Goal: Information Seeking & Learning: Learn about a topic

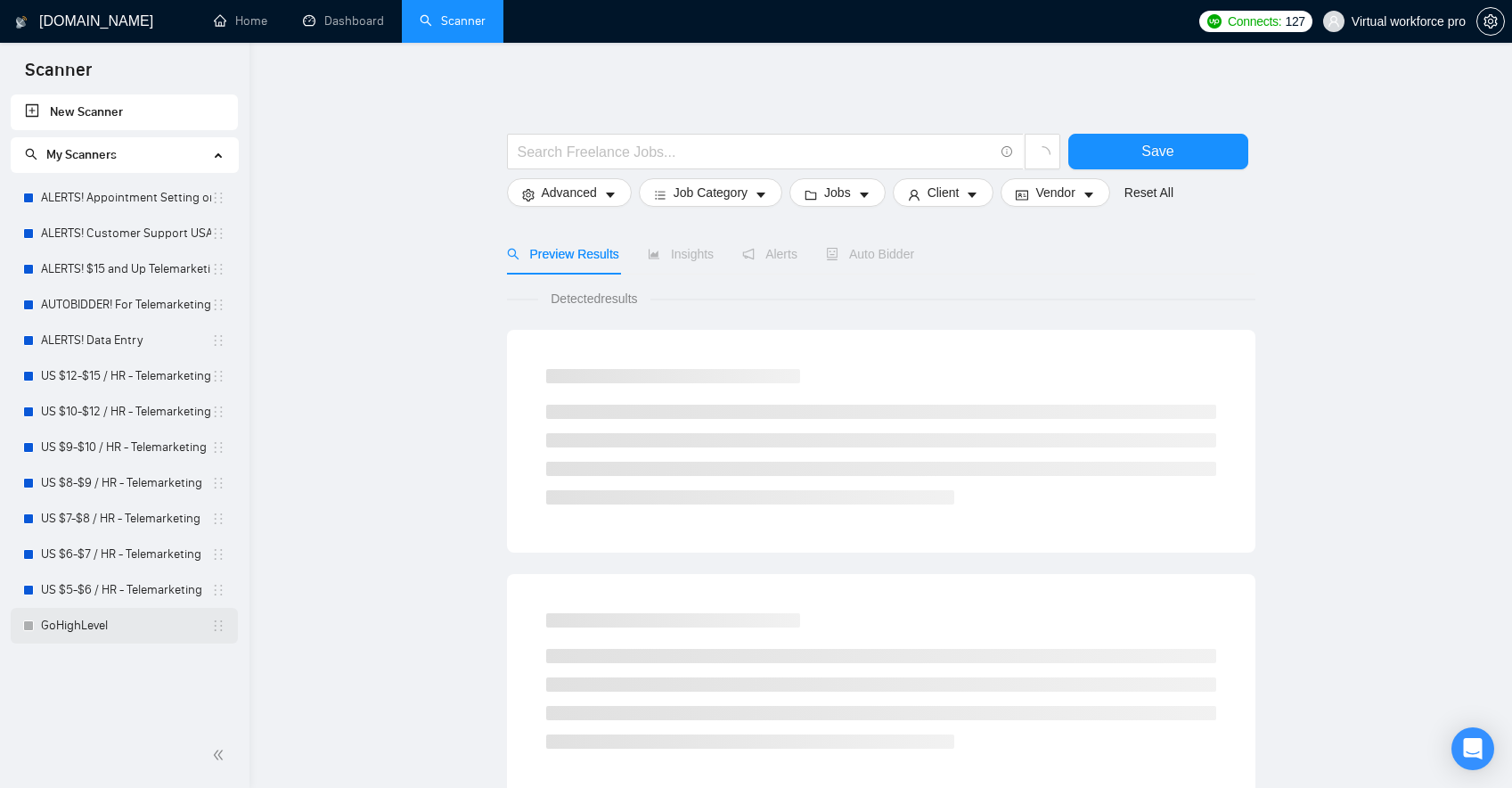
click at [90, 628] on link "GoHighLevel" at bounding box center [126, 626] width 170 height 35
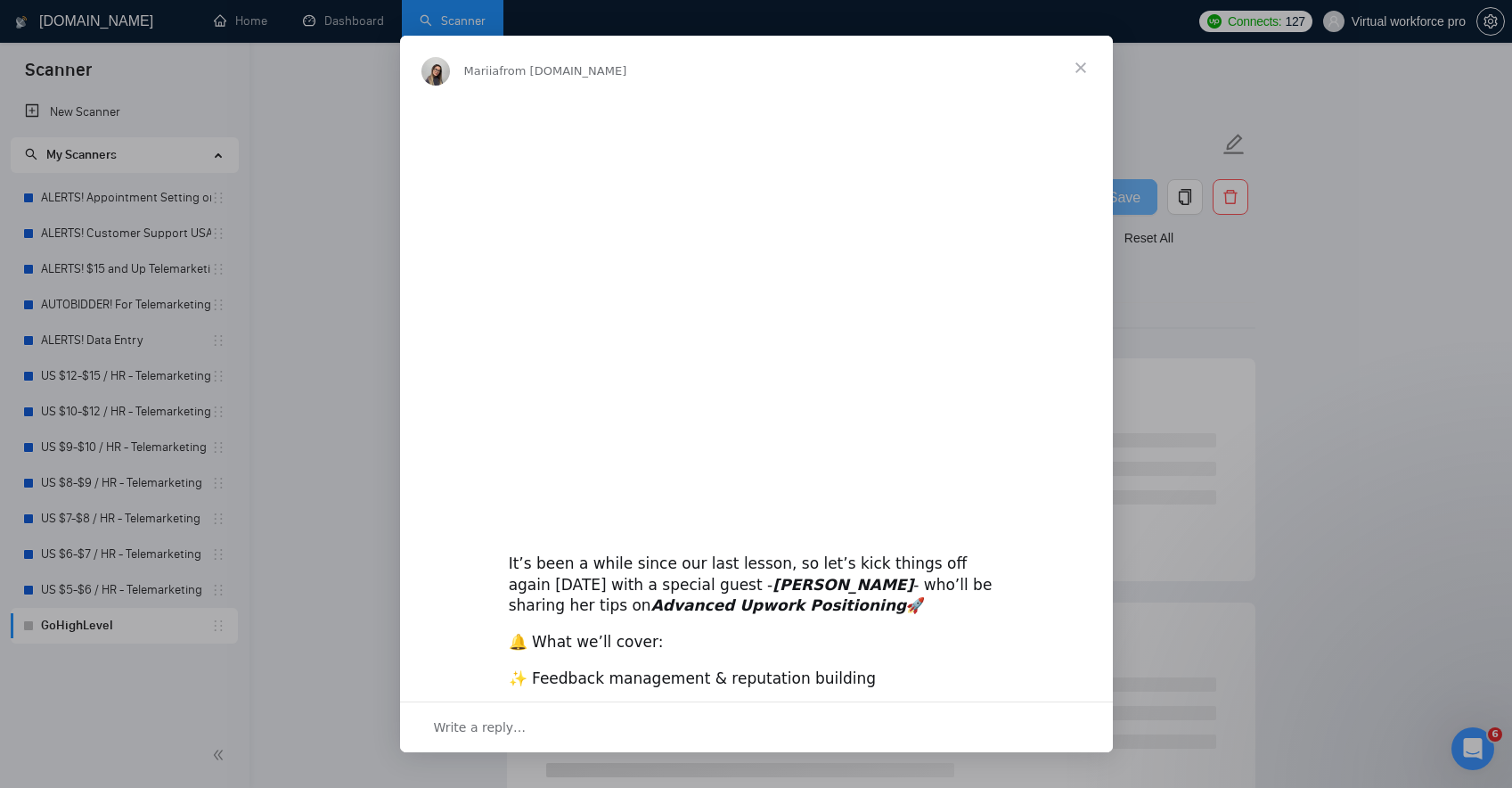
click at [1083, 66] on span "Close" at bounding box center [1081, 67] width 65 height 65
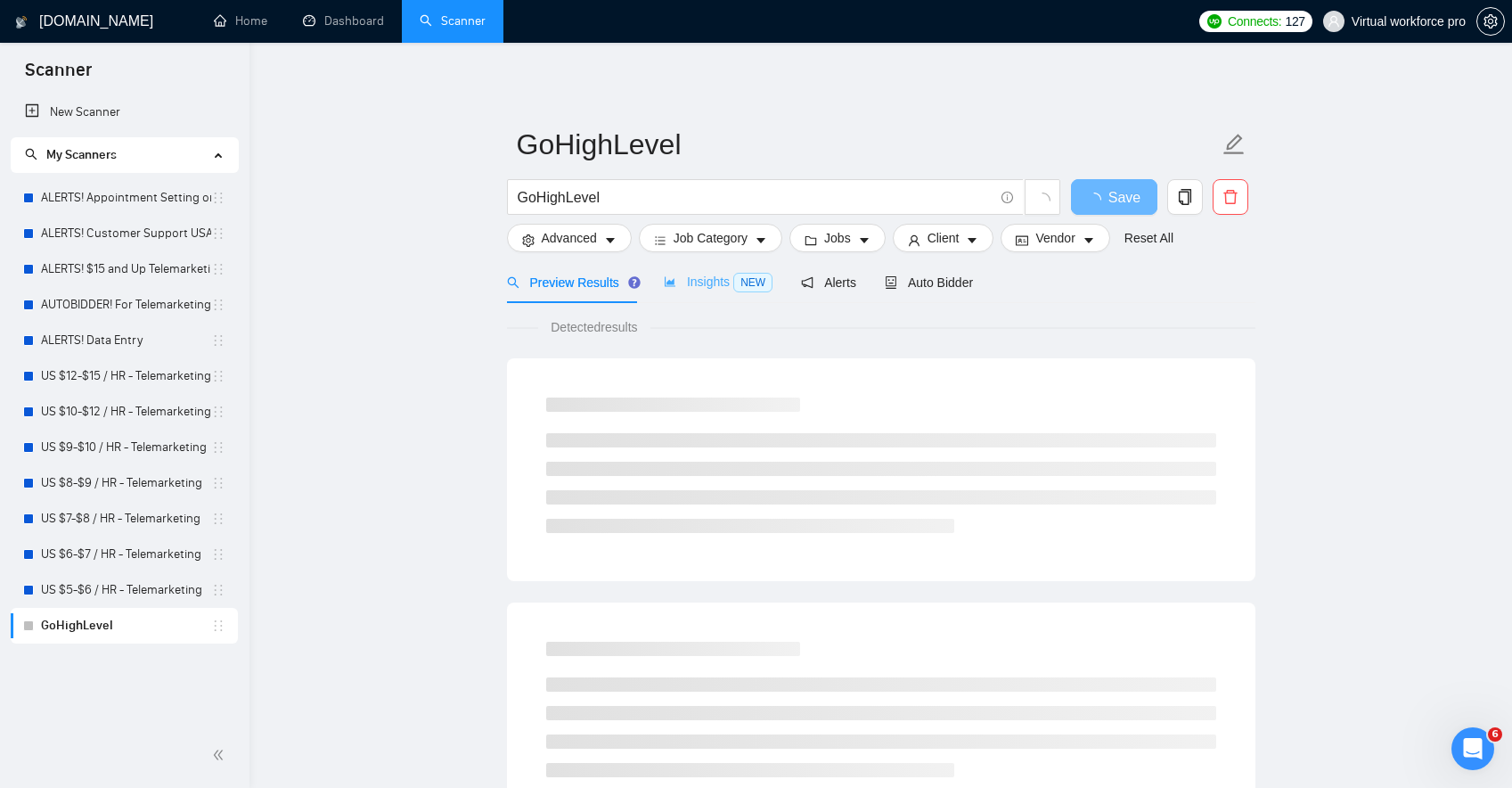
click at [710, 293] on div "Insights NEW" at bounding box center [717, 282] width 108 height 42
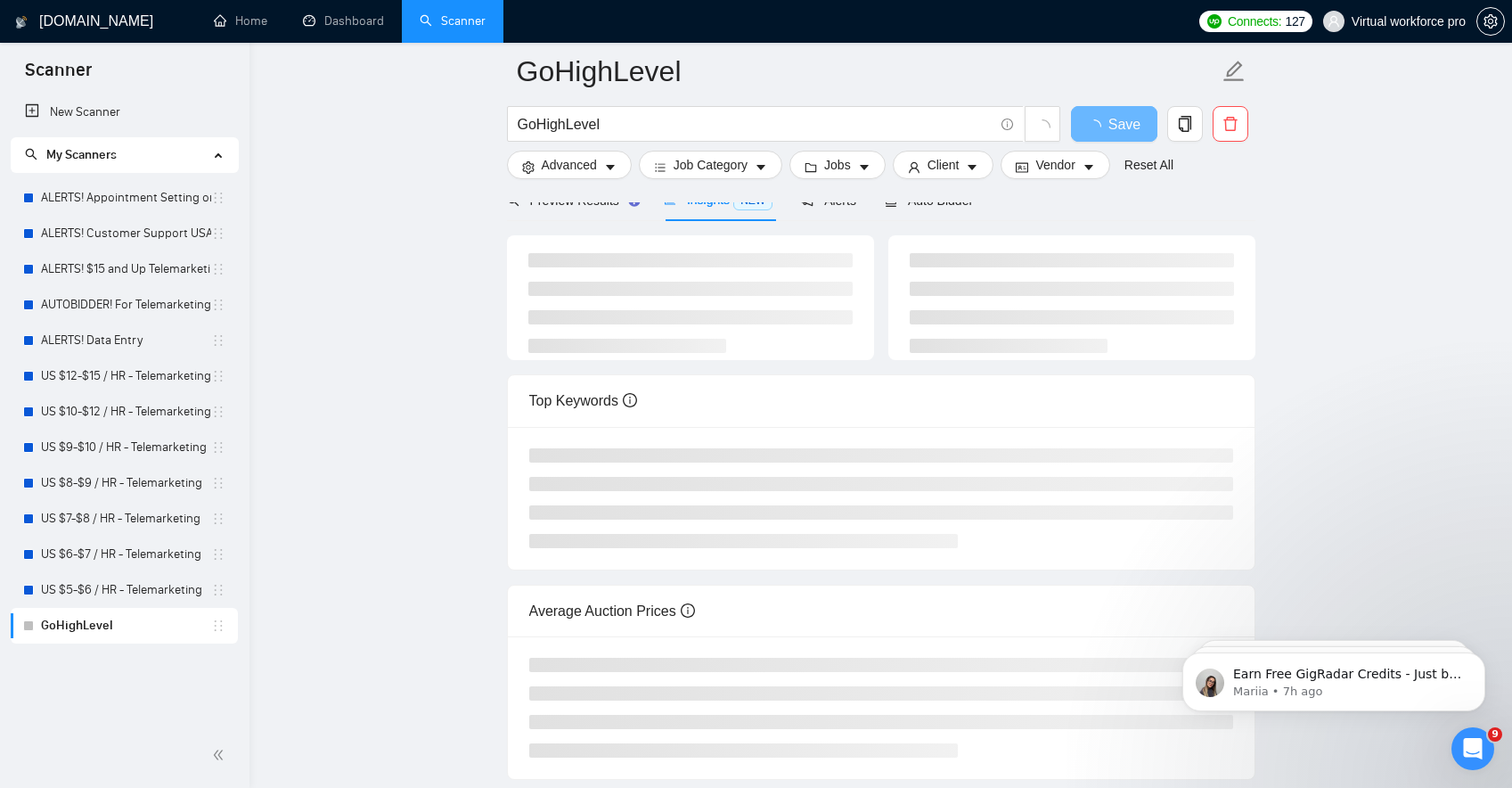
scroll to position [60, 0]
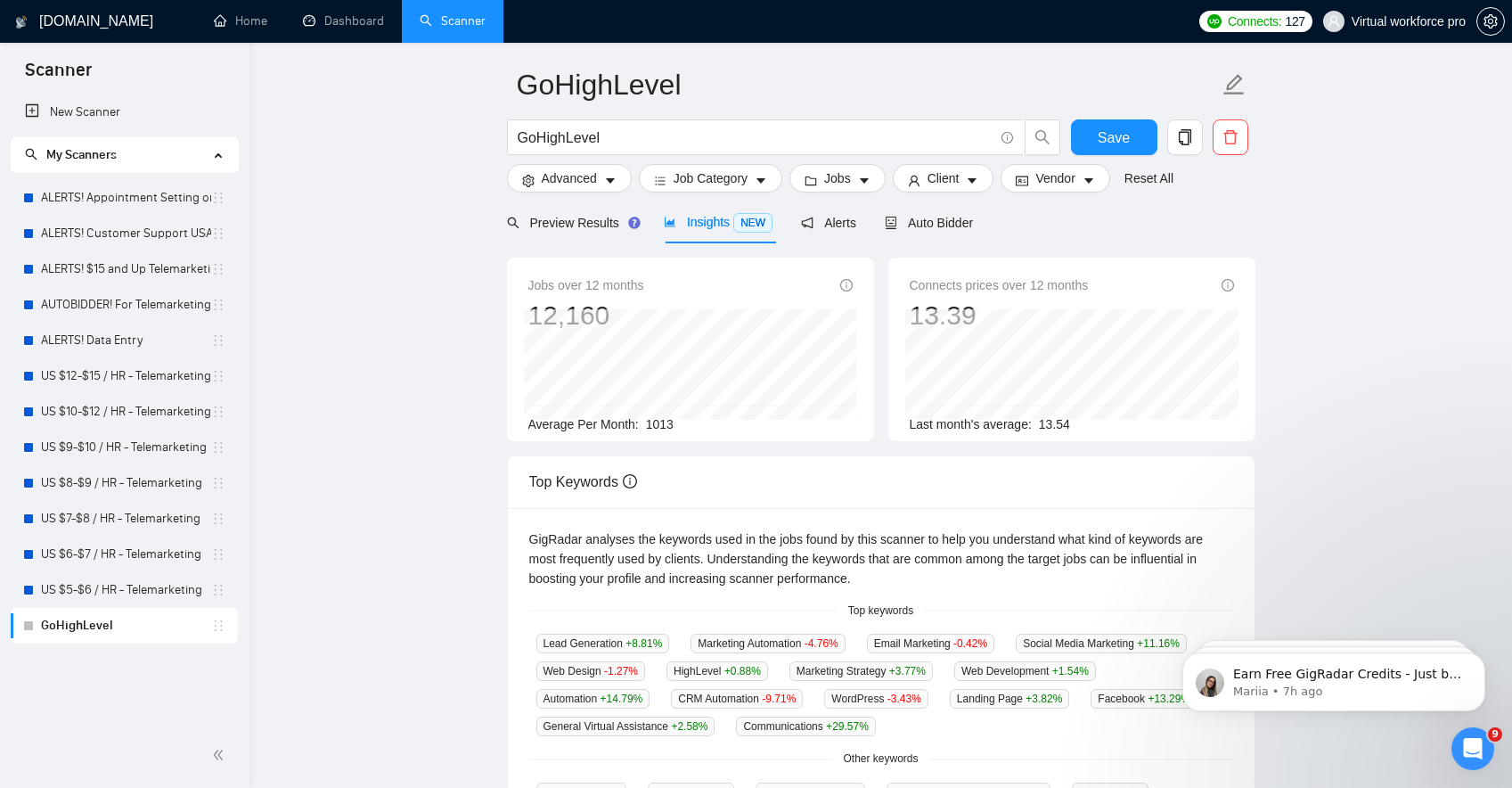
click at [514, 277] on div "Jobs over 12 months 12,160 [DATE] 679 Average Per Month: 1013" at bounding box center [690, 349] width 367 height 184
click at [616, 143] on input "GoHighLevel" at bounding box center [755, 137] width 476 height 22
drag, startPoint x: 679, startPoint y: 437, endPoint x: 695, endPoint y: 430, distance: 17.5
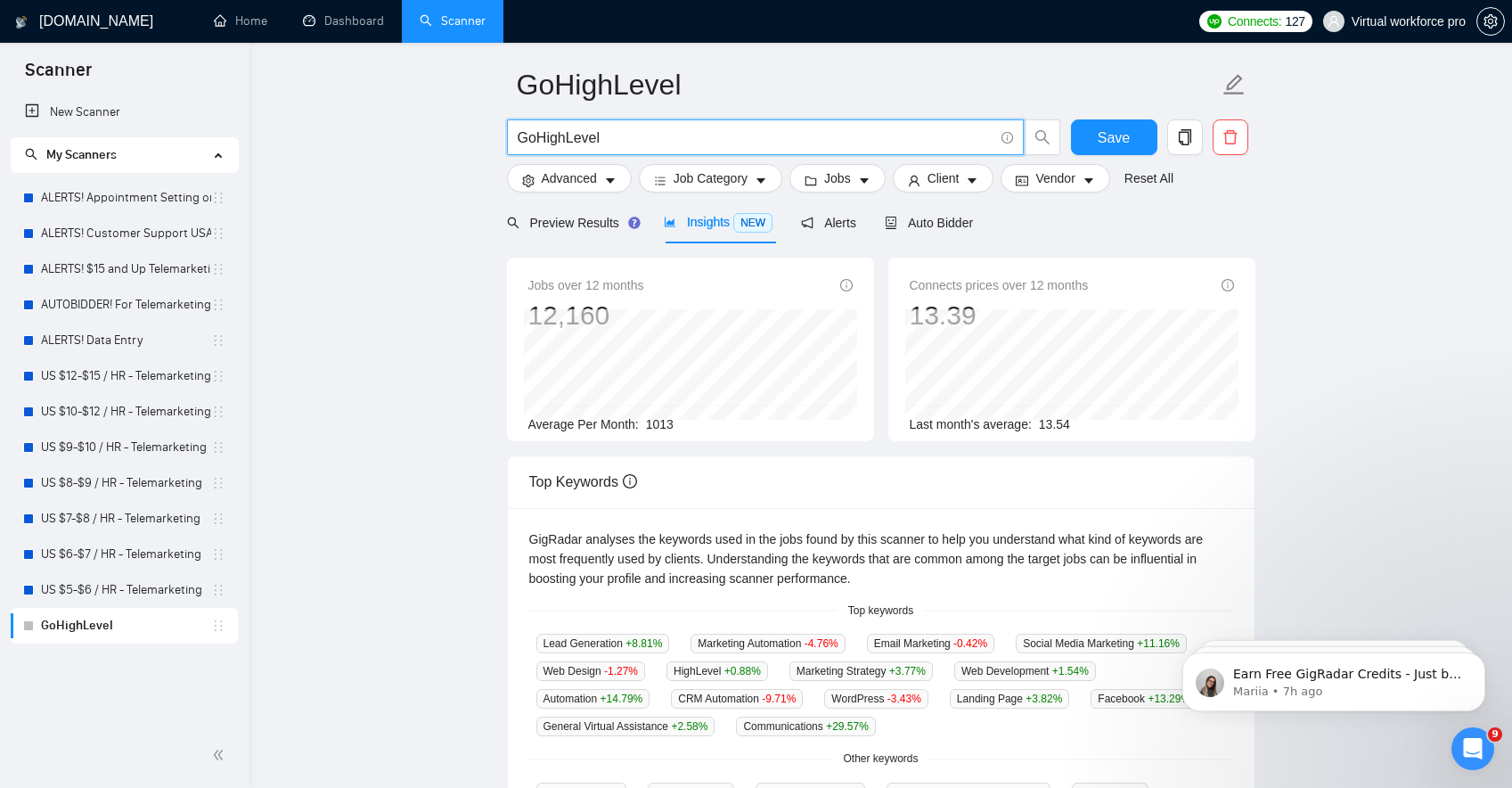
click at [679, 437] on div "Jobs over 12 months 12,160 [DATE] 685 Average Per Month: 1013" at bounding box center [690, 349] width 367 height 184
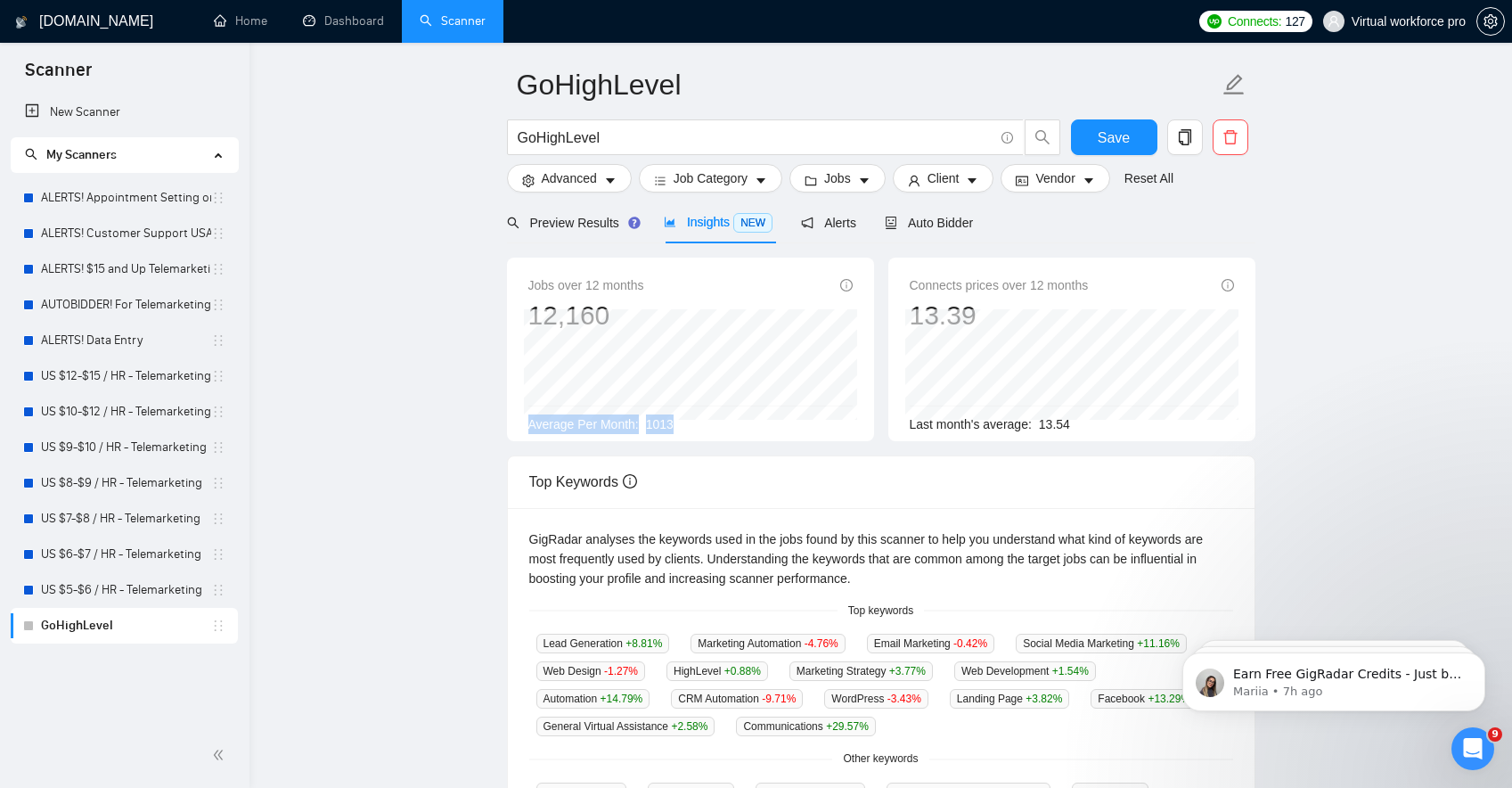
drag, startPoint x: 688, startPoint y: 427, endPoint x: 518, endPoint y: 425, distance: 170.0
click at [519, 425] on div "Jobs over 12 months 12,160 [DATE] 685 Average Per Month: 1013" at bounding box center [690, 349] width 367 height 184
click at [364, 452] on main "GoHighLevel GoHighLevel Save Advanced Job Category Jobs Client Vendor Reset All…" at bounding box center [880, 609] width 1205 height 1195
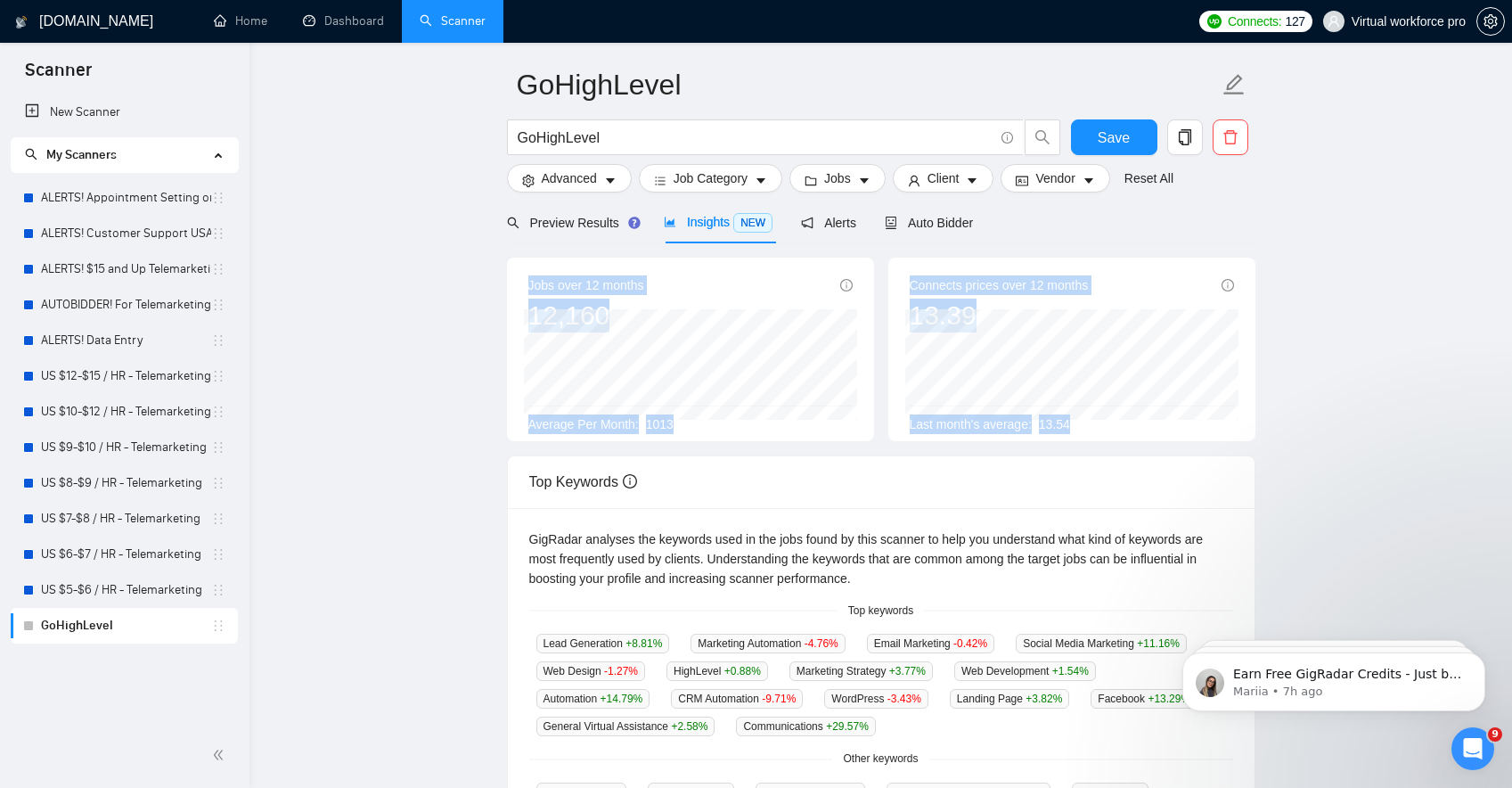
drag, startPoint x: 1099, startPoint y: 423, endPoint x: 516, endPoint y: 287, distance: 598.7
click at [516, 287] on div "Jobs over 12 months 12,160 [DATE] 681 Average Per Month: 1013 Connects prices o…" at bounding box center [881, 356] width 762 height 197
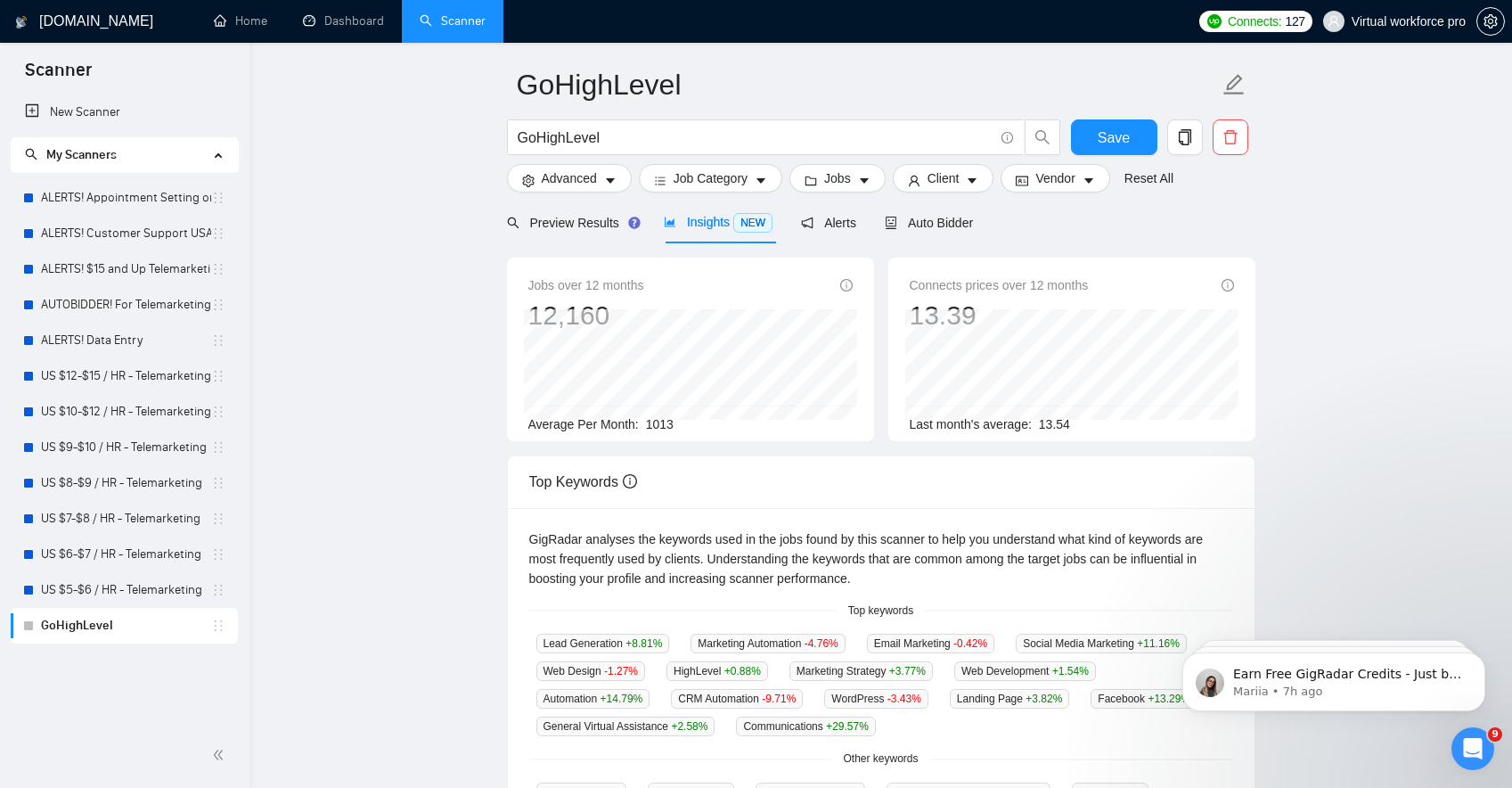
click at [419, 324] on main "GoHighLevel GoHighLevel Save Advanced Job Category Jobs Client Vendor Reset All…" at bounding box center [880, 609] width 1205 height 1195
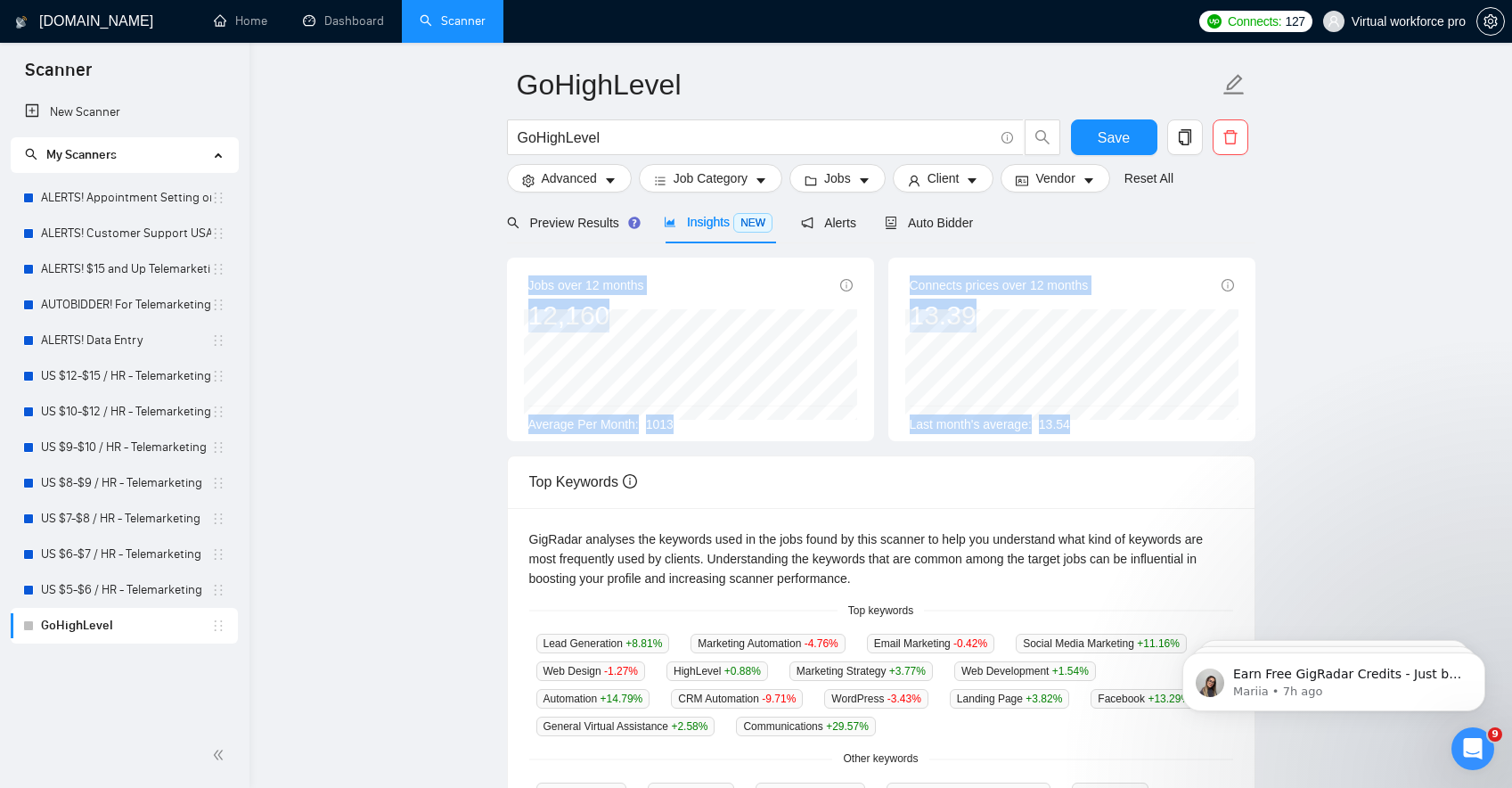
drag, startPoint x: 1103, startPoint y: 426, endPoint x: 491, endPoint y: 269, distance: 631.8
click at [491, 269] on main "GoHighLevel GoHighLevel Save Advanced Job Category Jobs Client Vendor Reset All…" at bounding box center [880, 609] width 1205 height 1195
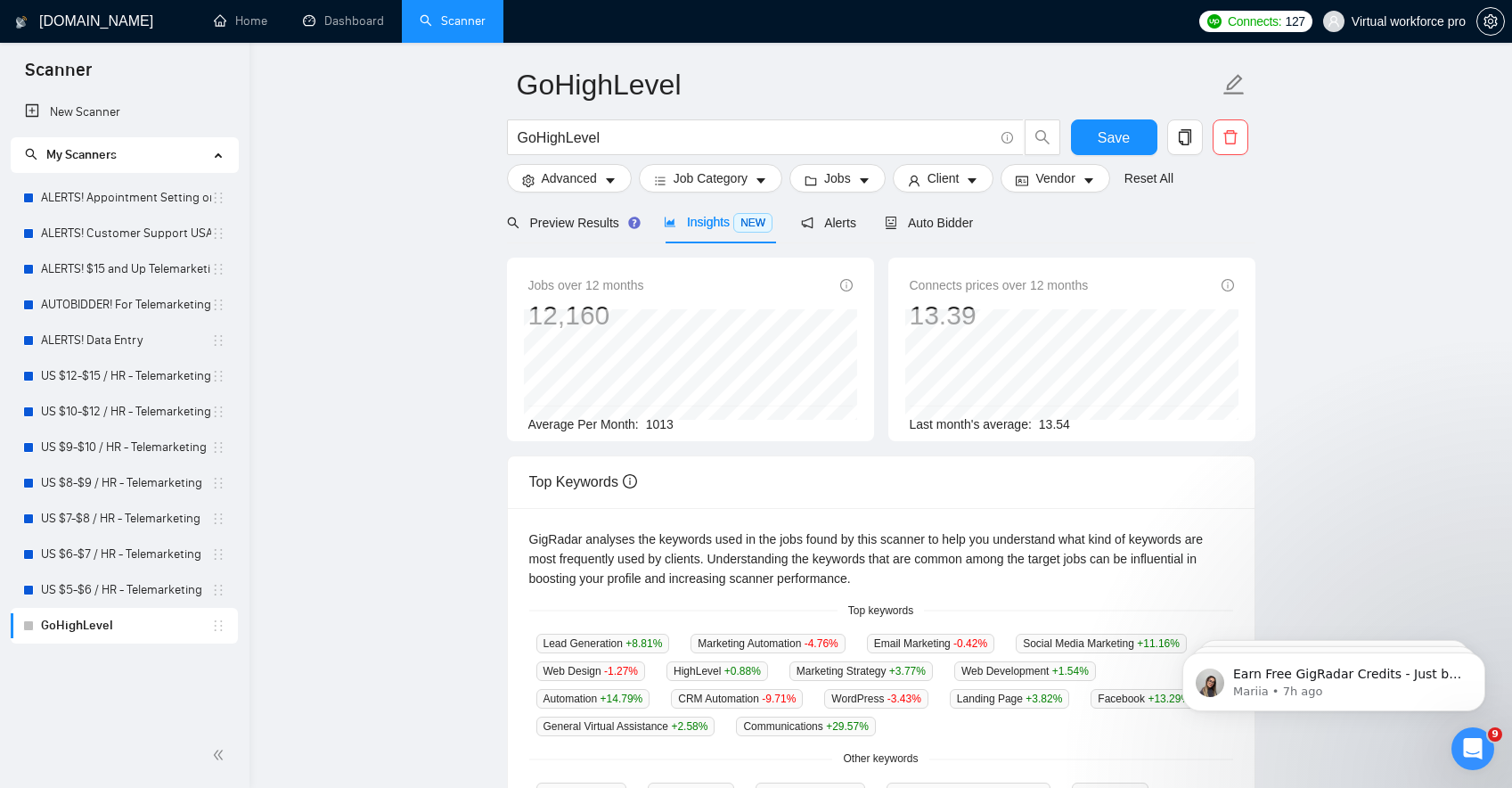
click at [423, 268] on main "GoHighLevel GoHighLevel Save Advanced Job Category Jobs Client Vendor Reset All…" at bounding box center [880, 609] width 1205 height 1195
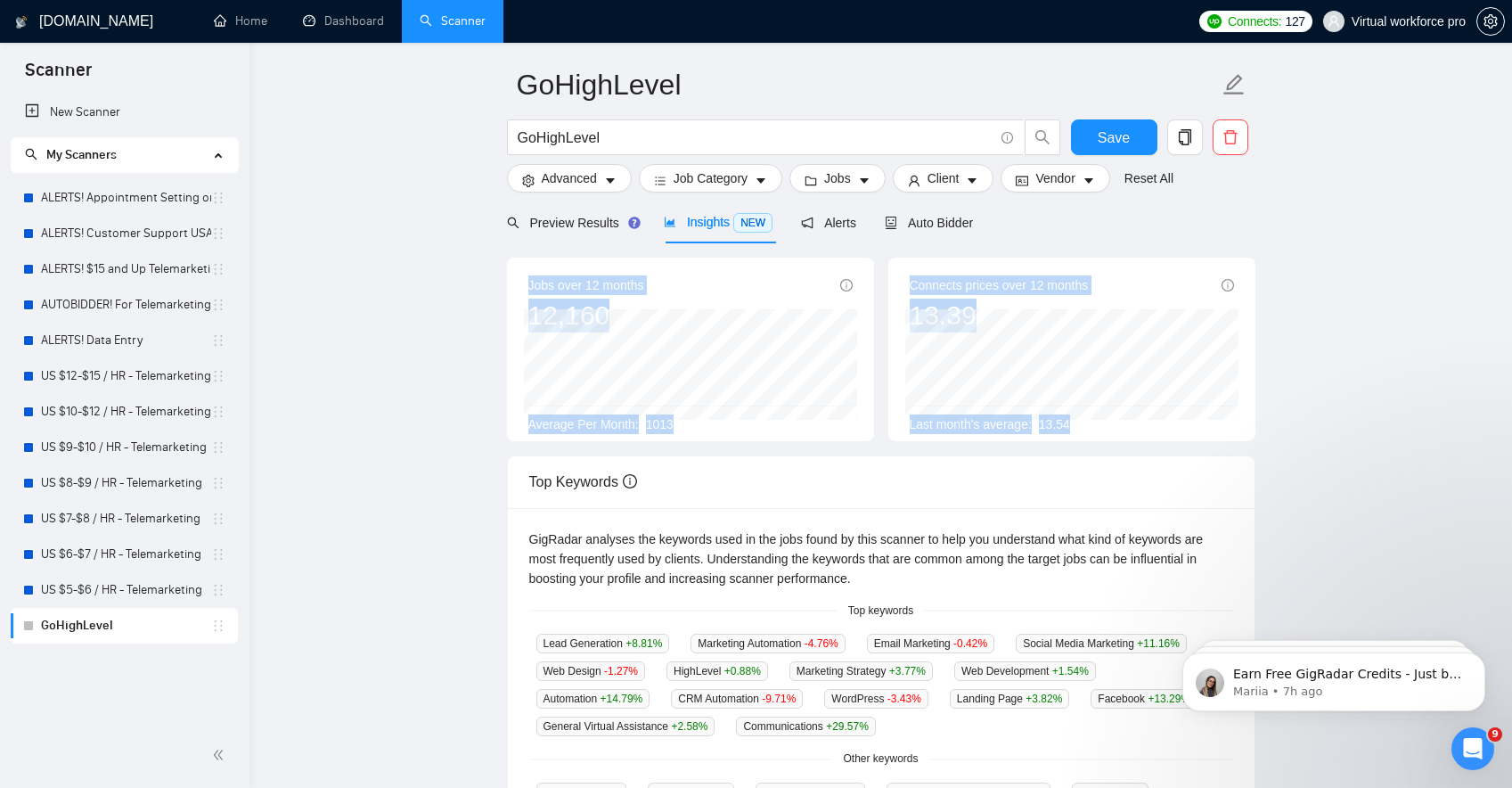
drag, startPoint x: 1144, startPoint y: 427, endPoint x: 499, endPoint y: 297, distance: 658.0
click at [501, 286] on div "Jobs over 12 months 12,160 [DATE] 679 Average Per Month: 1013 Connects prices o…" at bounding box center [881, 356] width 762 height 197
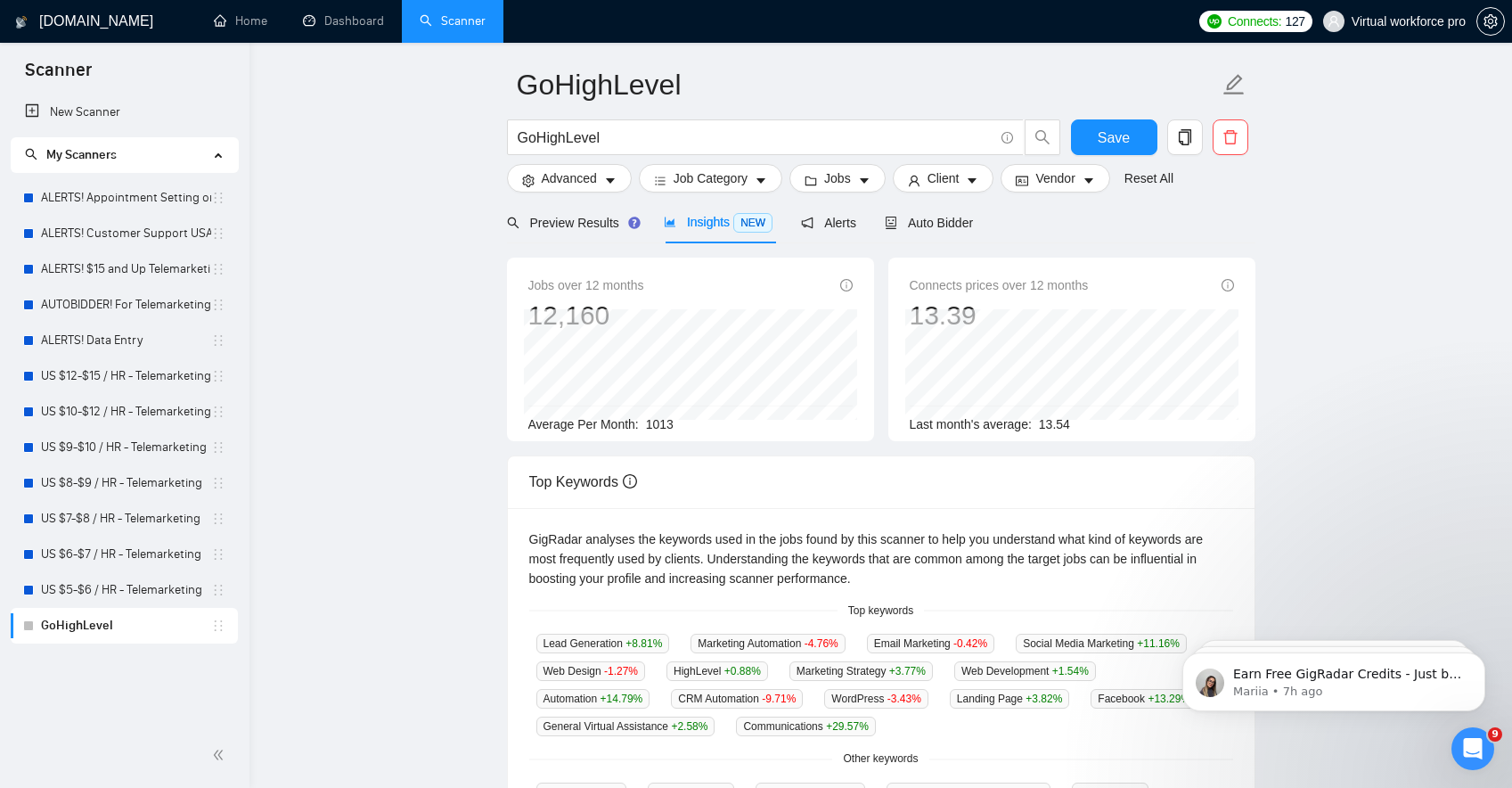
click at [452, 269] on main "GoHighLevel GoHighLevel Save Advanced Job Category Jobs Client Vendor Reset All…" at bounding box center [880, 609] width 1205 height 1195
click at [423, 264] on main "GoHighLevel GoHighLevel Save Advanced Job Category Jobs Client Vendor Reset All…" at bounding box center [880, 609] width 1205 height 1195
